Goal: Information Seeking & Learning: Find specific fact

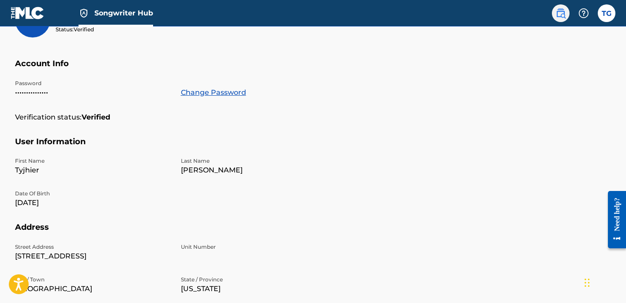
click at [560, 19] on link at bounding box center [561, 13] width 18 height 18
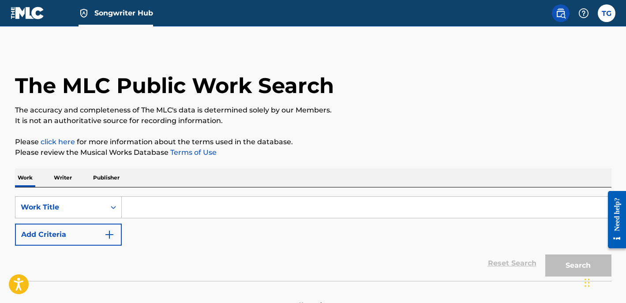
click at [63, 176] on p "Writer" at bounding box center [62, 177] width 23 height 19
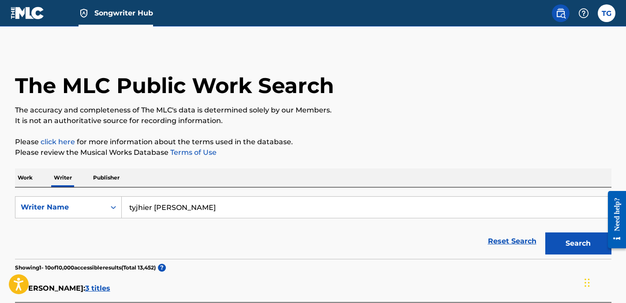
click at [163, 211] on input "tyjhier [PERSON_NAME]" at bounding box center [366, 207] width 489 height 21
drag, startPoint x: 203, startPoint y: 204, endPoint x: 99, endPoint y: 206, distance: 103.6
click at [99, 206] on div "SearchWithCriteriab74dd583-5373-4044-9696-65e0b154c44d Writer Name [PERSON_NAME…" at bounding box center [313, 207] width 596 height 22
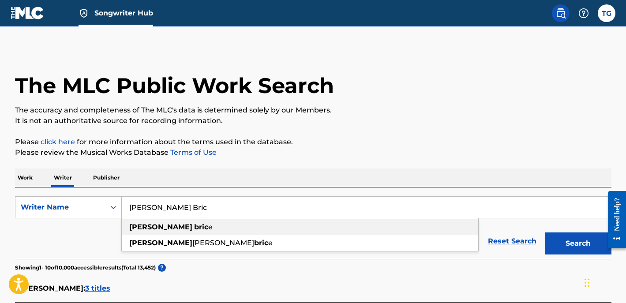
click at [138, 228] on strong "[PERSON_NAME]" at bounding box center [160, 227] width 63 height 8
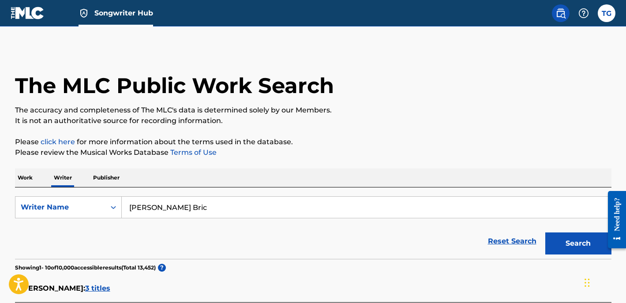
type input "[PERSON_NAME]"
click at [582, 244] on button "Search" at bounding box center [578, 243] width 66 height 22
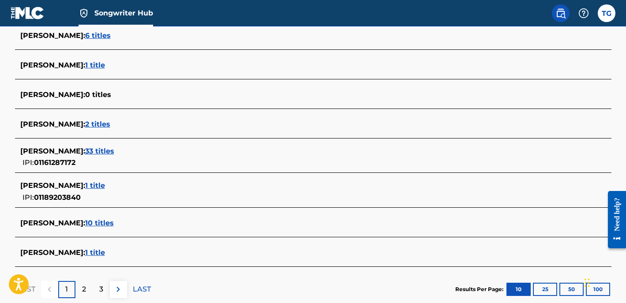
scroll to position [302, 0]
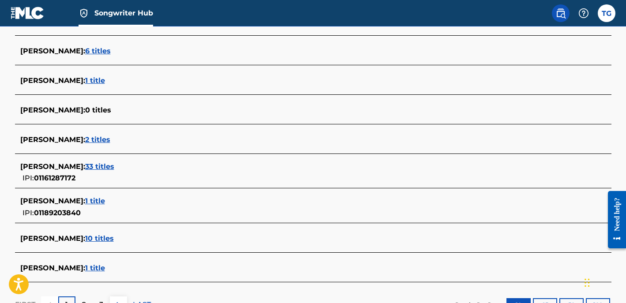
click at [96, 54] on span "6 titles" at bounding box center [98, 51] width 26 height 8
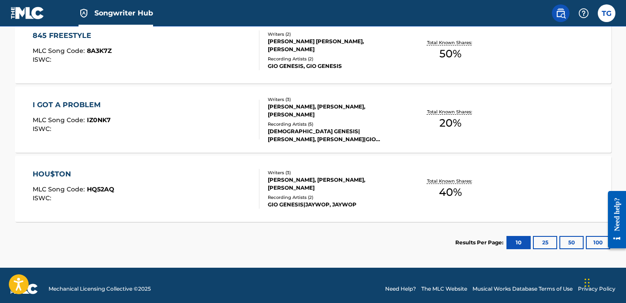
scroll to position [492, 0]
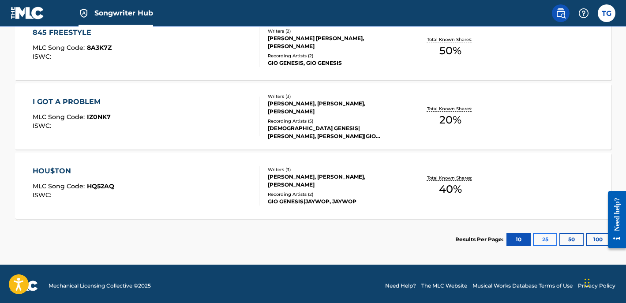
click at [545, 240] on button "25" at bounding box center [545, 239] width 24 height 13
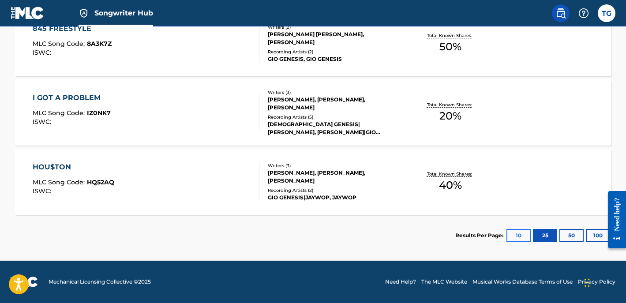
click at [511, 236] on button "10" at bounding box center [518, 235] width 24 height 13
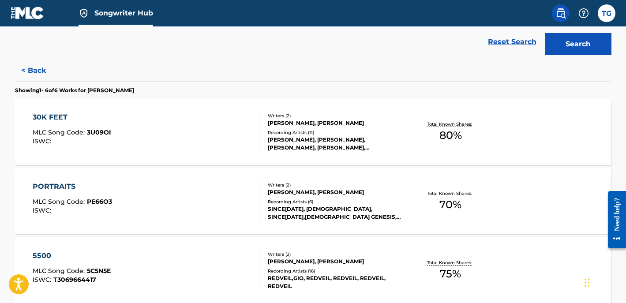
scroll to position [213, 0]
